Goal: Check status: Check status

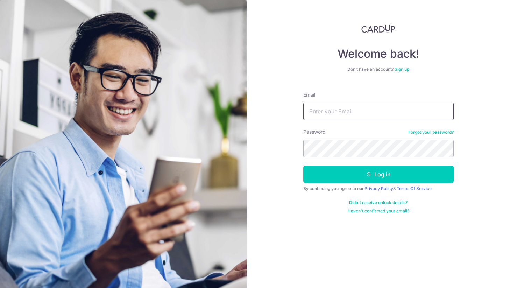
click at [327, 107] on input "Email" at bounding box center [378, 110] width 150 height 17
type input "[EMAIL_ADDRESS][DOMAIN_NAME]"
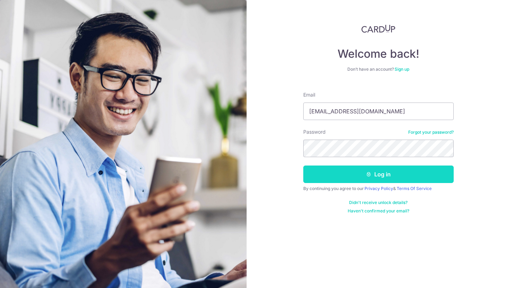
click at [358, 177] on button "Log in" at bounding box center [378, 173] width 150 height 17
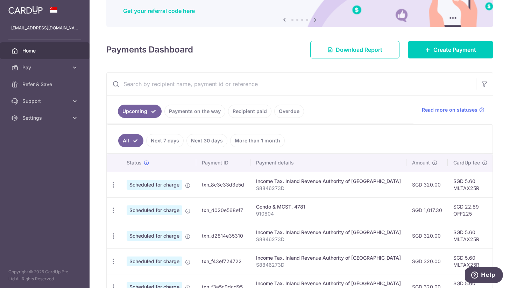
scroll to position [39, 0]
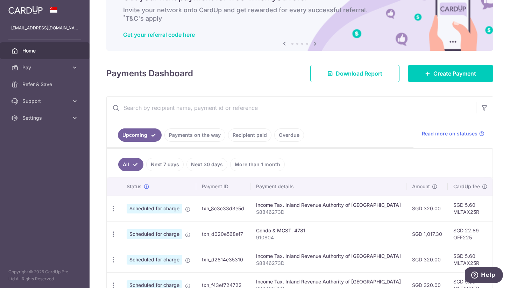
click at [286, 215] on p "S8846273D" at bounding box center [328, 211] width 145 height 7
click at [274, 231] on div "Condo & MCST. 4781" at bounding box center [328, 230] width 145 height 7
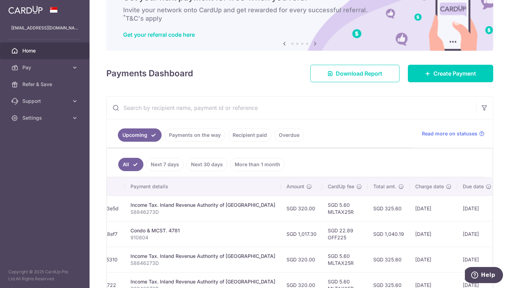
scroll to position [0, 126]
click at [457, 235] on td "28/10/2025" at bounding box center [477, 234] width 40 height 26
click at [409, 233] on td "23/10/2025" at bounding box center [433, 234] width 48 height 26
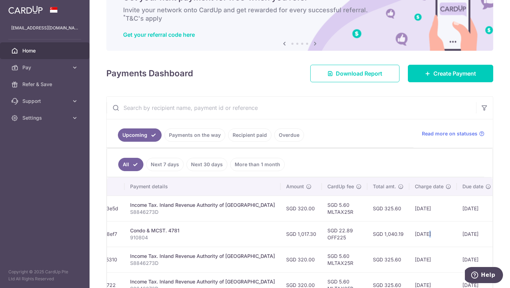
click at [409, 233] on td "23/10/2025" at bounding box center [433, 234] width 48 height 26
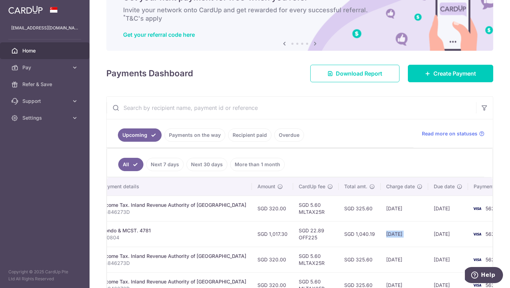
scroll to position [0, 0]
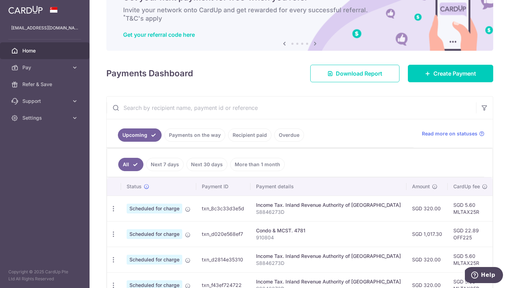
click at [406, 233] on td "SGD 1,017.30" at bounding box center [426, 234] width 41 height 26
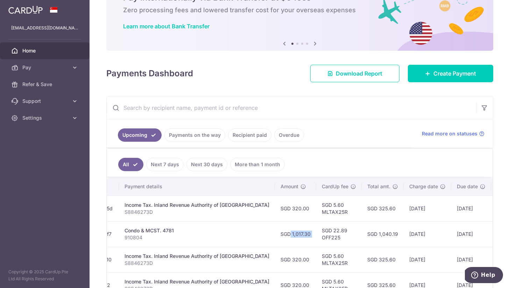
scroll to position [0, 155]
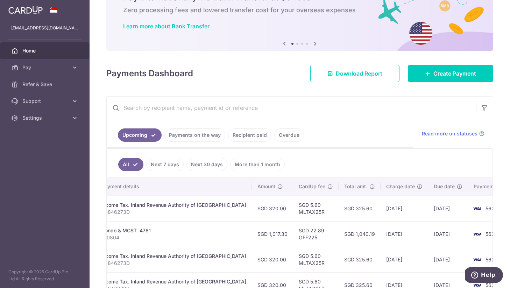
click at [428, 234] on td "28/10/2025" at bounding box center [448, 234] width 40 height 26
